Goal: Task Accomplishment & Management: Complete application form

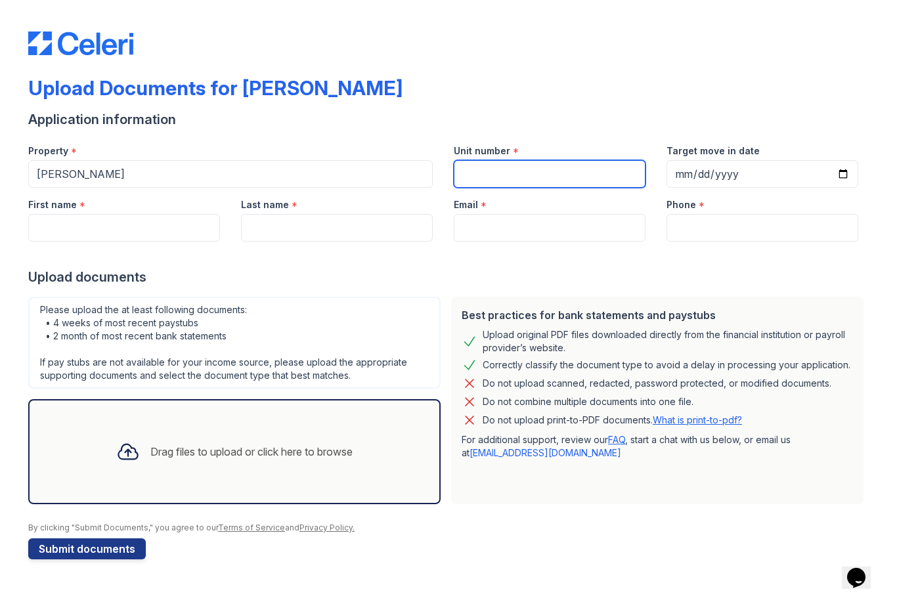
click at [545, 166] on input "Unit number" at bounding box center [550, 174] width 192 height 28
type input "33A"
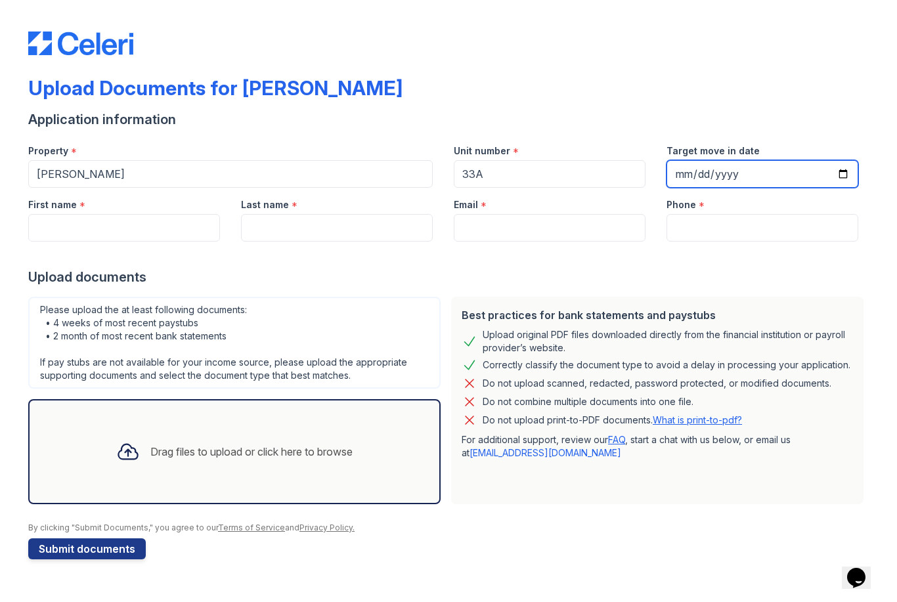
click at [765, 179] on input "Target move in date" at bounding box center [763, 174] width 192 height 28
type input "[DATE]"
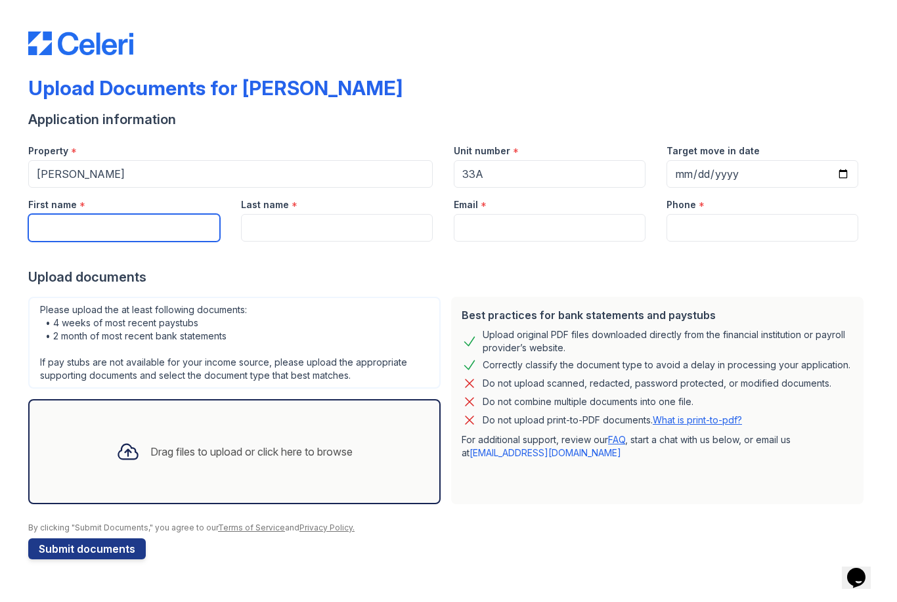
click at [150, 240] on input "First name" at bounding box center [124, 228] width 192 height 28
type input "T"
type input "[PERSON_NAME]"
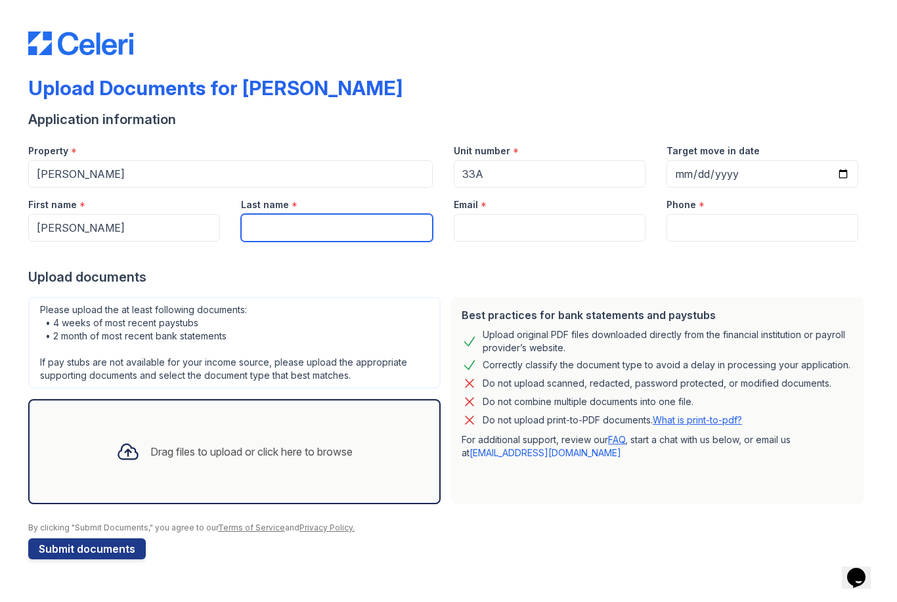
click at [364, 240] on input "Last name" at bounding box center [337, 228] width 192 height 28
type input "Peng"
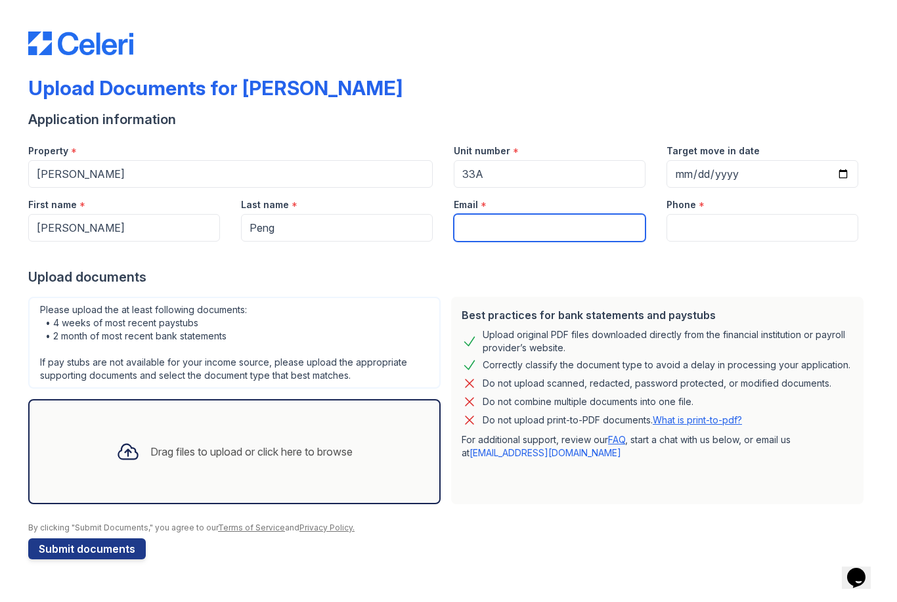
click at [538, 219] on input "Email" at bounding box center [550, 228] width 192 height 28
type input "[EMAIL_ADDRESS][DOMAIN_NAME]"
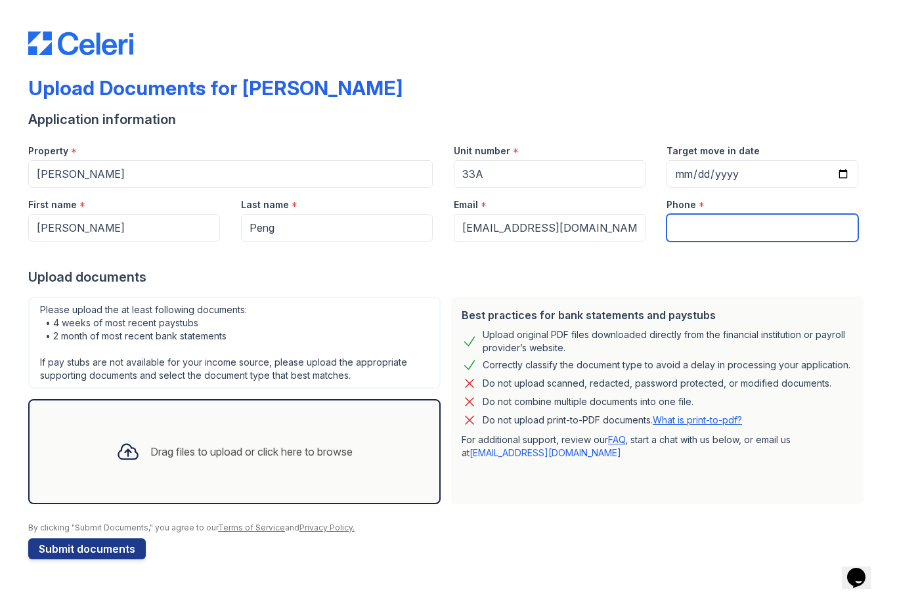
click at [771, 234] on input "Phone" at bounding box center [763, 228] width 192 height 28
type input "3474219325"
click at [252, 452] on div "Drag files to upload or click here to browse" at bounding box center [251, 452] width 202 height 16
click at [152, 452] on div "Drag files to upload or click here to browse" at bounding box center [251, 452] width 202 height 16
click at [307, 441] on div "Drag files to upload or click here to browse" at bounding box center [234, 451] width 257 height 45
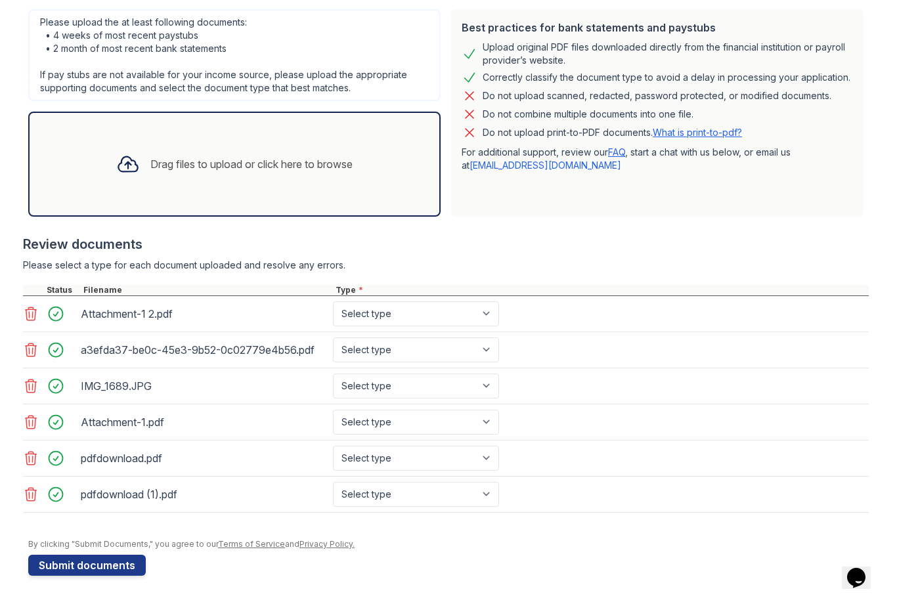
scroll to position [288, 0]
click at [248, 158] on div "Drag files to upload or click here to browse" at bounding box center [251, 164] width 202 height 16
click at [85, 561] on button "Submit documents" at bounding box center [87, 565] width 118 height 21
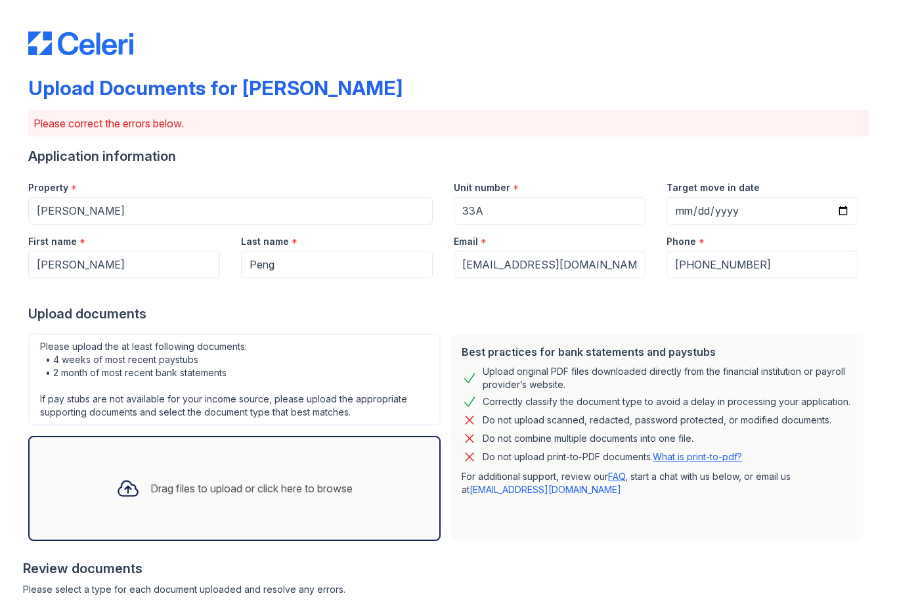
click at [125, 475] on div at bounding box center [128, 489] width 34 height 34
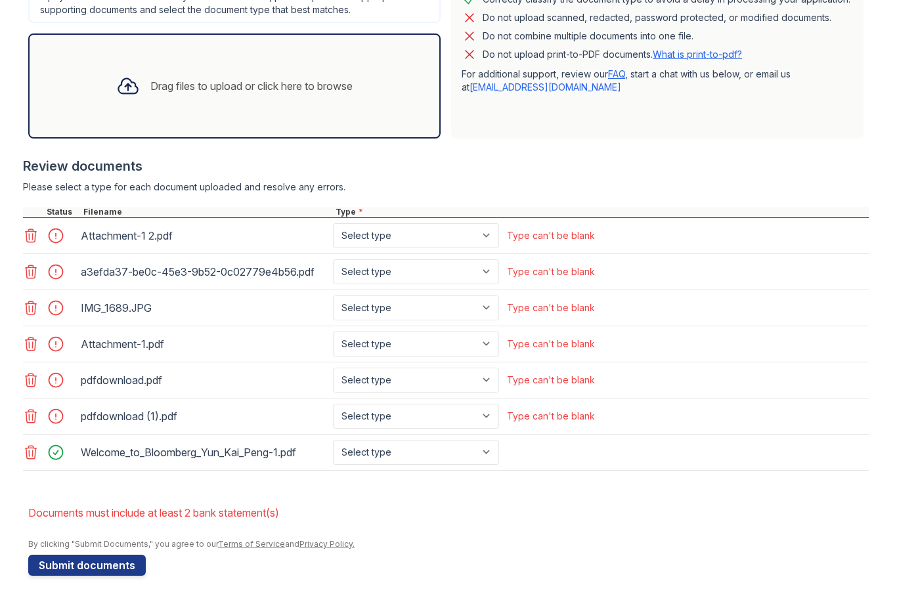
scroll to position [403, 0]
click at [472, 234] on select "Select type Paystub Bank Statement Offer Letter Tax Documents Benefit Award Let…" at bounding box center [416, 235] width 166 height 25
select select "bank_statement"
click at [429, 271] on select "Select type Paystub Bank Statement Offer Letter Tax Documents Benefit Award Let…" at bounding box center [416, 271] width 166 height 25
click at [471, 311] on select "Select type Paystub Bank Statement Offer Letter Tax Documents Benefit Award Let…" at bounding box center [416, 308] width 166 height 25
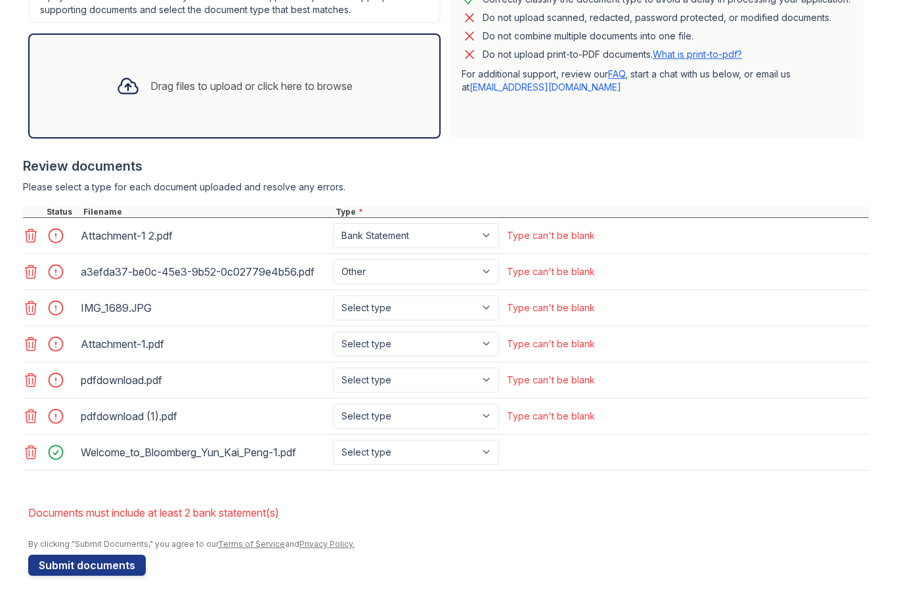
click at [573, 282] on div "Type can't be blank" at bounding box center [550, 271] width 93 height 25
click at [428, 282] on select "Select type Paystub Bank Statement Offer Letter Tax Documents Benefit Award Let…" at bounding box center [416, 271] width 166 height 25
select select "paystub"
click at [453, 305] on select "Select type Paystub Bank Statement Offer Letter Tax Documents Benefit Award Let…" at bounding box center [416, 308] width 166 height 25
select select "other"
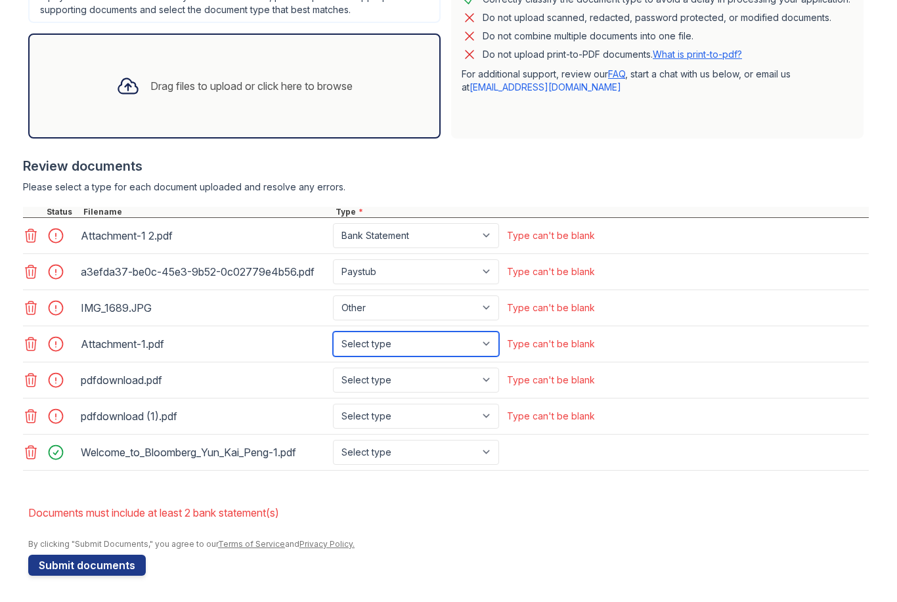
click at [475, 341] on select "Select type Paystub Bank Statement Offer Letter Tax Documents Benefit Award Let…" at bounding box center [416, 344] width 166 height 25
select select "bank_statement"
click at [470, 388] on select "Select type Paystub Bank Statement Offer Letter Tax Documents Benefit Award Let…" at bounding box center [416, 380] width 166 height 25
click at [458, 384] on select "Select type Paystub Bank Statement Offer Letter Tax Documents Benefit Award Let…" at bounding box center [416, 380] width 166 height 25
select select "tax_documents"
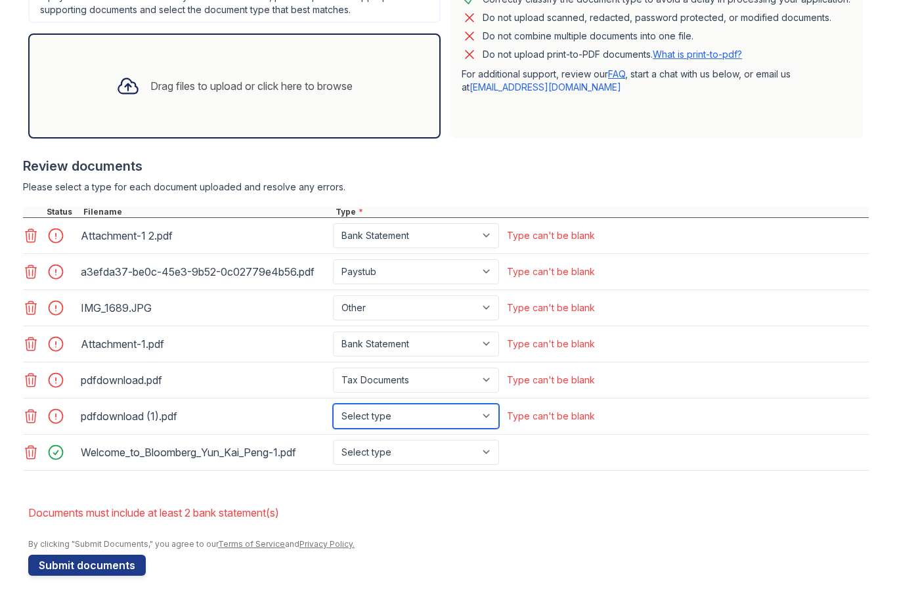
click at [437, 417] on select "Select type Paystub Bank Statement Offer Letter Tax Documents Benefit Award Let…" at bounding box center [416, 416] width 166 height 25
select select "tax_documents"
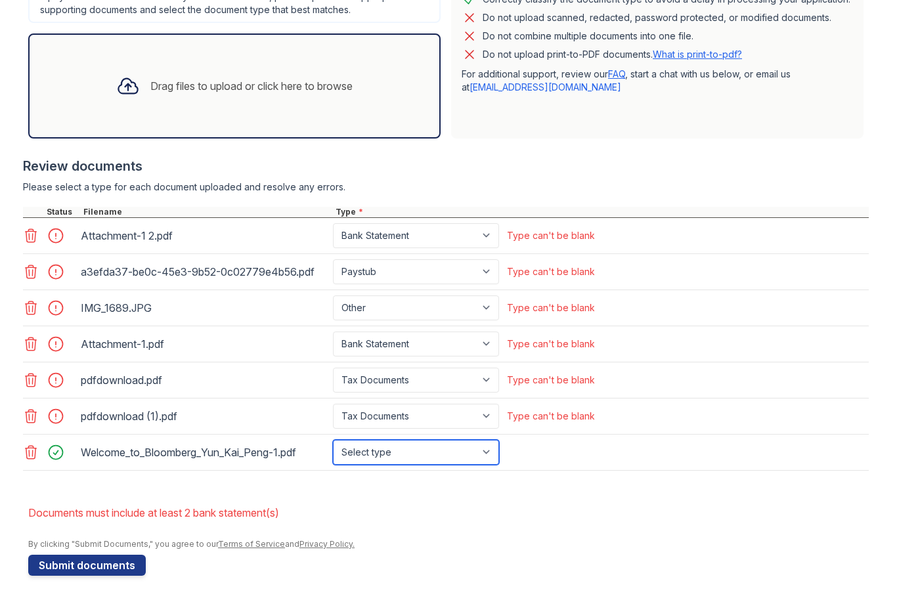
click at [409, 456] on select "Select type Paystub Bank Statement Offer Letter Tax Documents Benefit Award Let…" at bounding box center [416, 452] width 166 height 25
select select "offer_letter"
click at [62, 565] on button "Submit documents" at bounding box center [87, 565] width 118 height 21
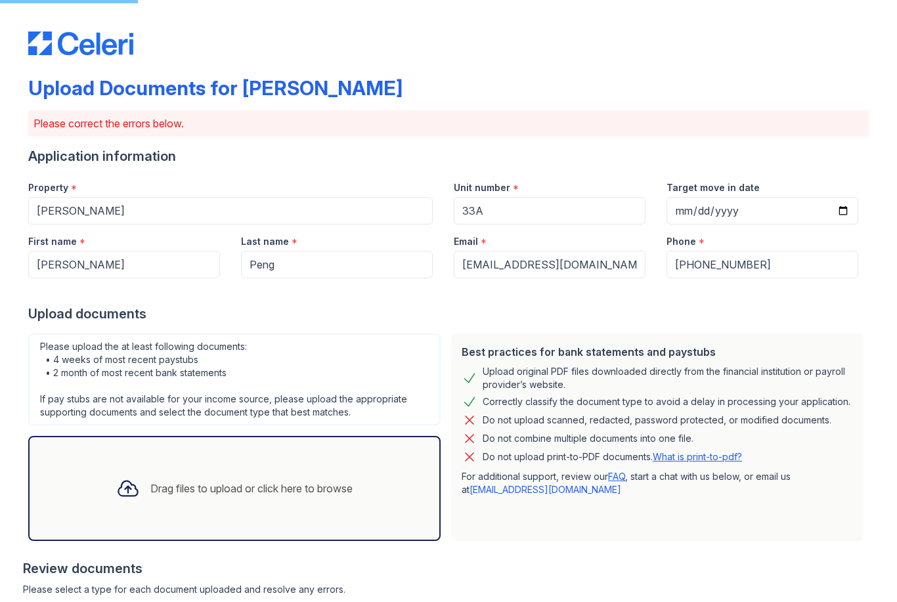
scroll to position [-9, 0]
